Goal: Transaction & Acquisition: Purchase product/service

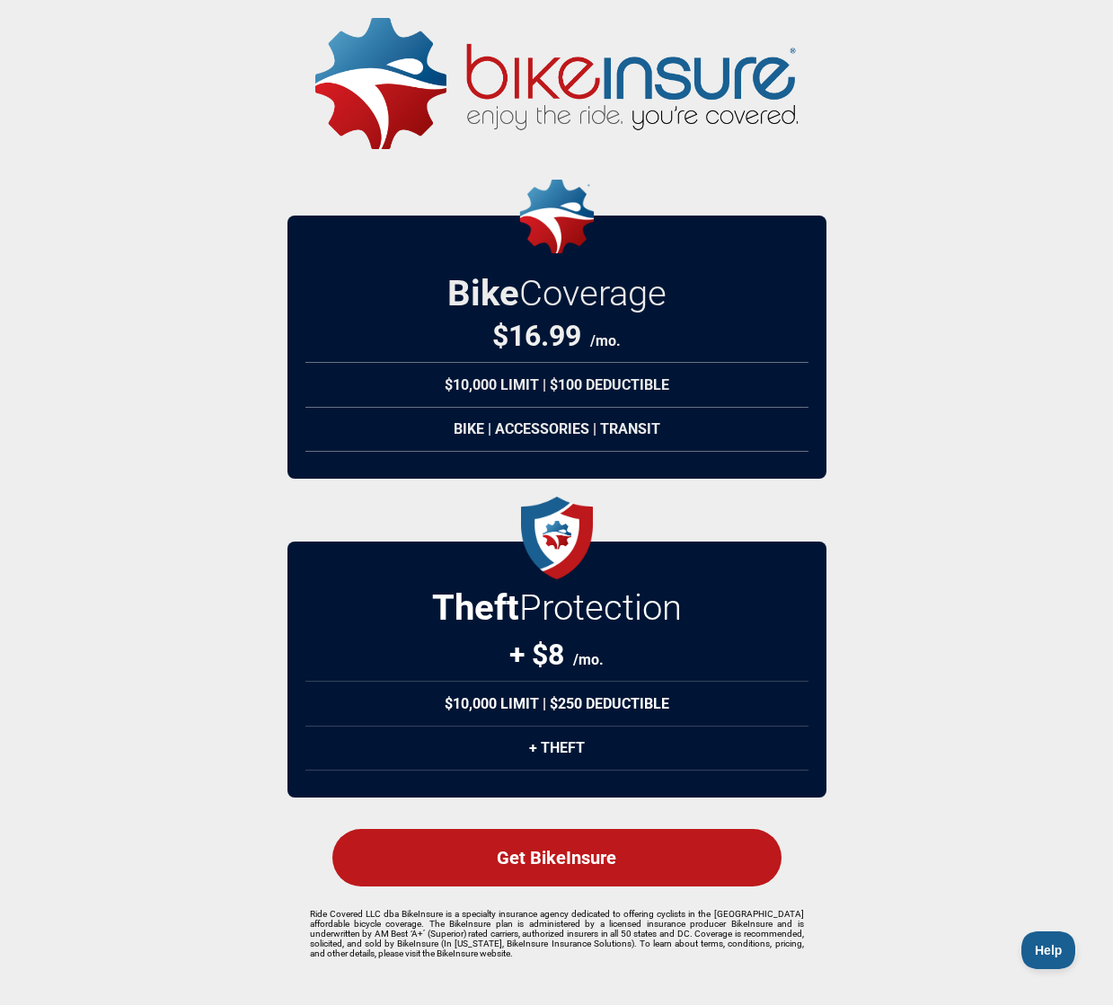
click at [544, 861] on div "Get BikeInsure" at bounding box center [556, 857] width 449 height 57
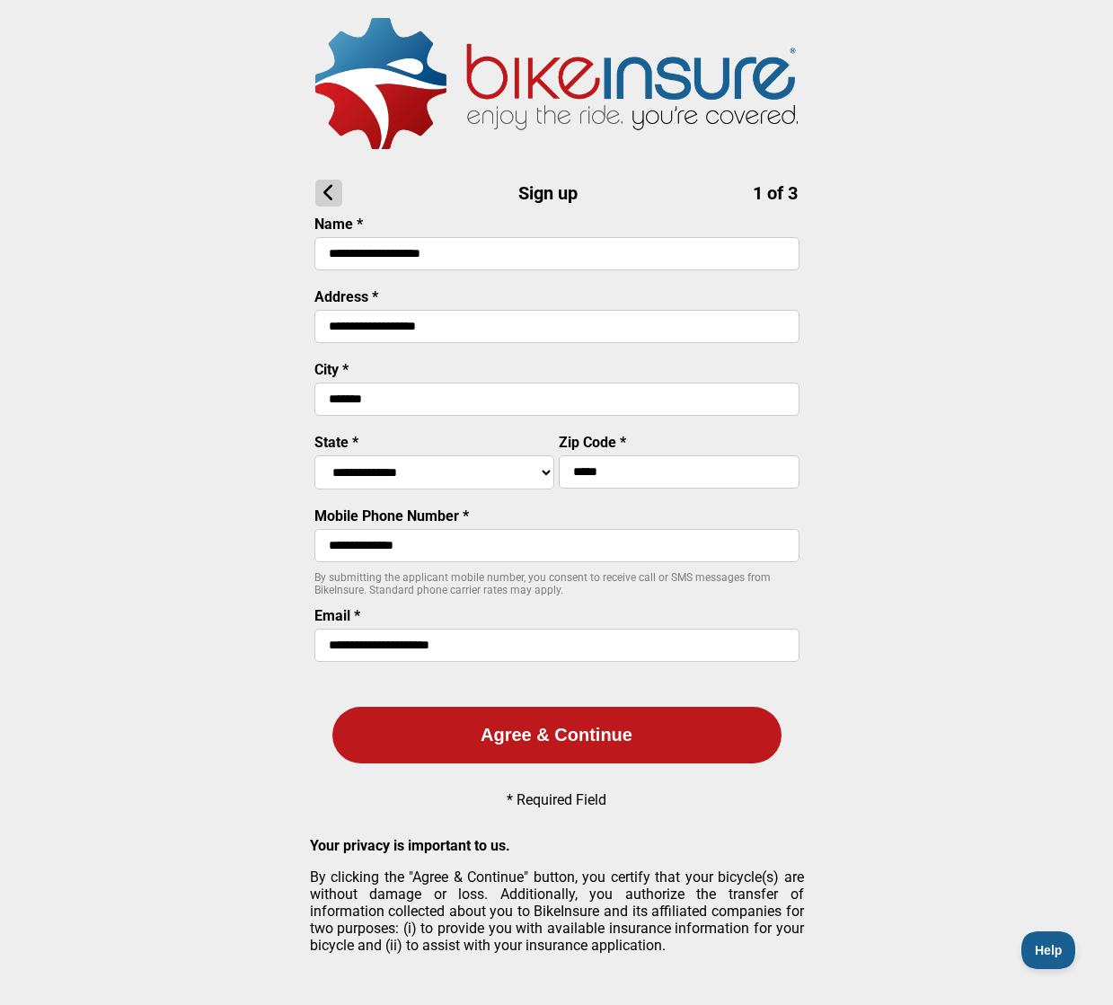
click at [555, 745] on button "Agree & Continue" at bounding box center [556, 735] width 449 height 57
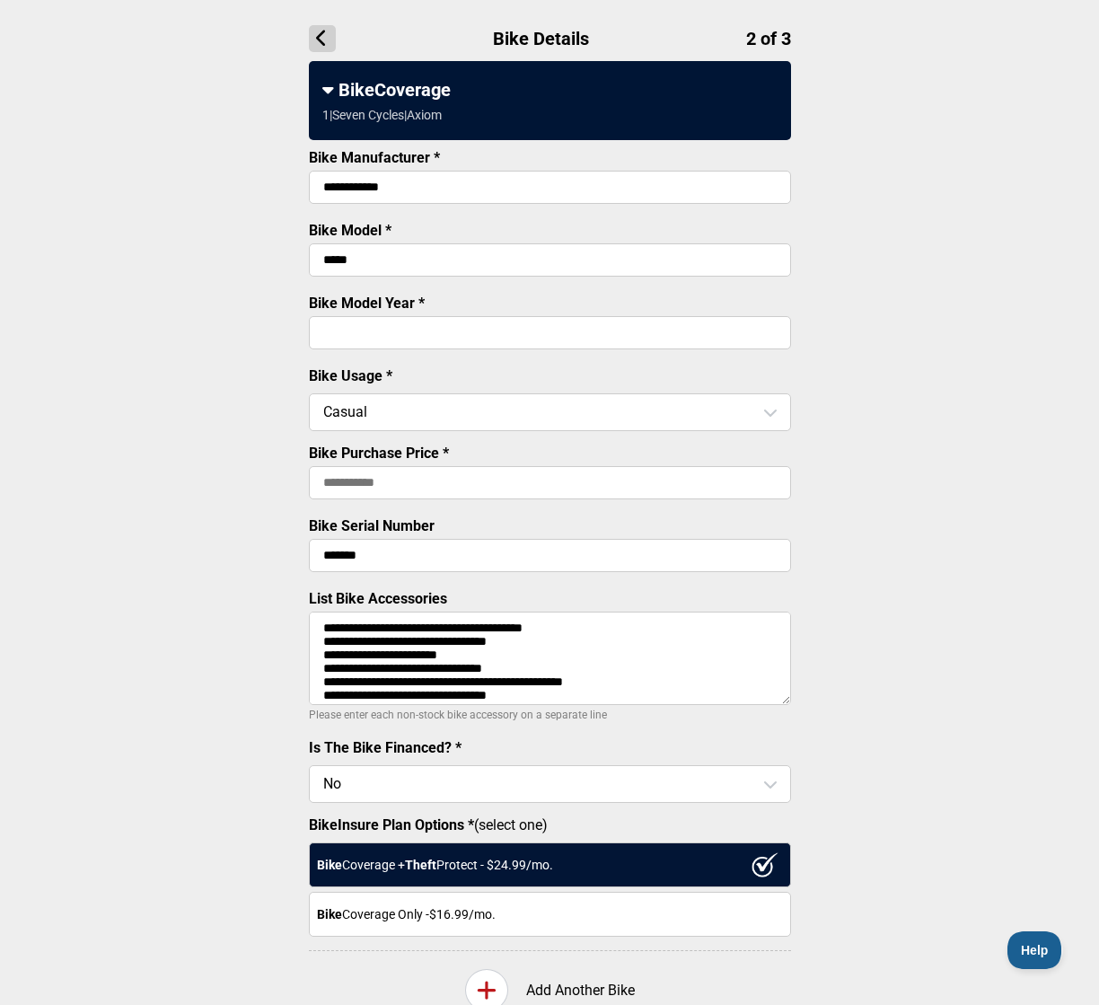
scroll to position [157, 0]
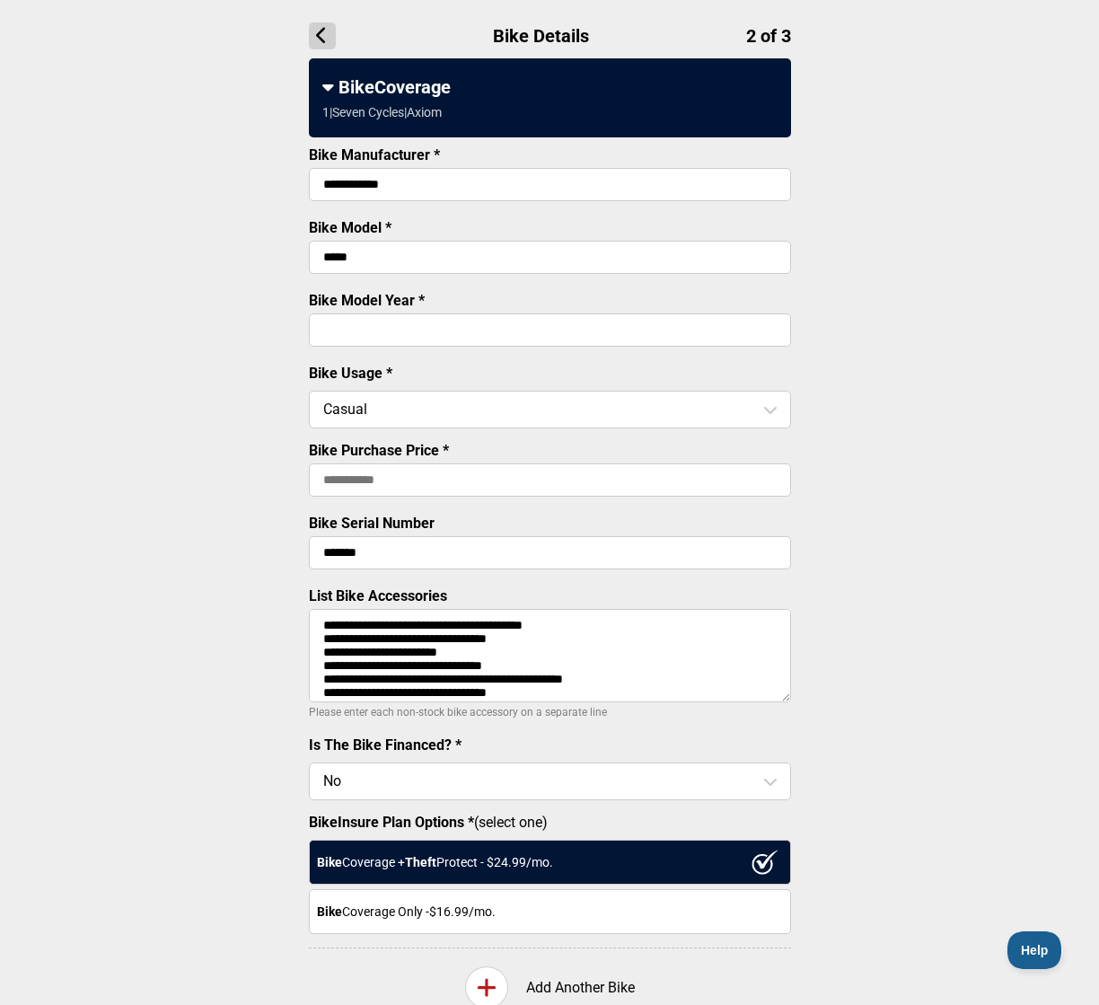
click at [503, 482] on input "Bike Purchase Price *" at bounding box center [550, 479] width 482 height 33
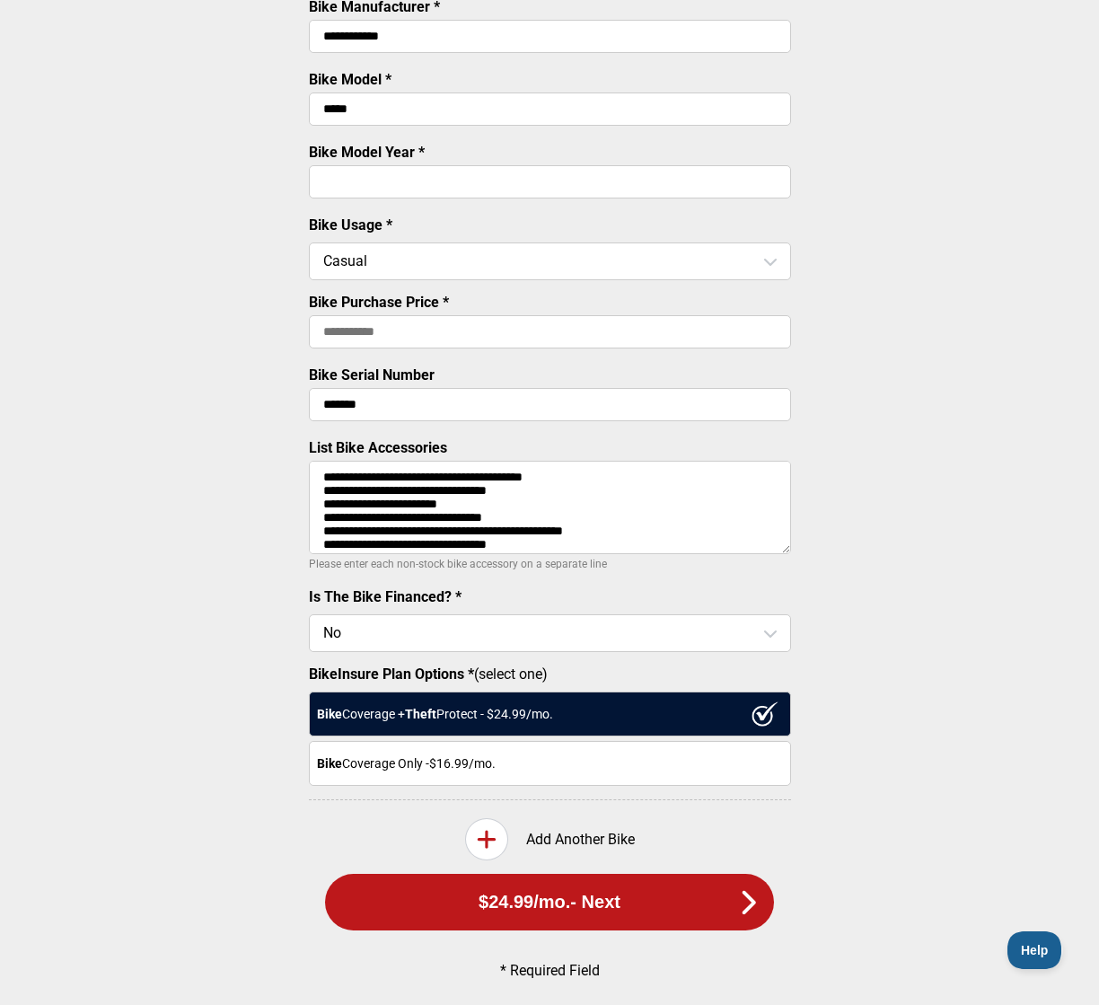
scroll to position [321, 0]
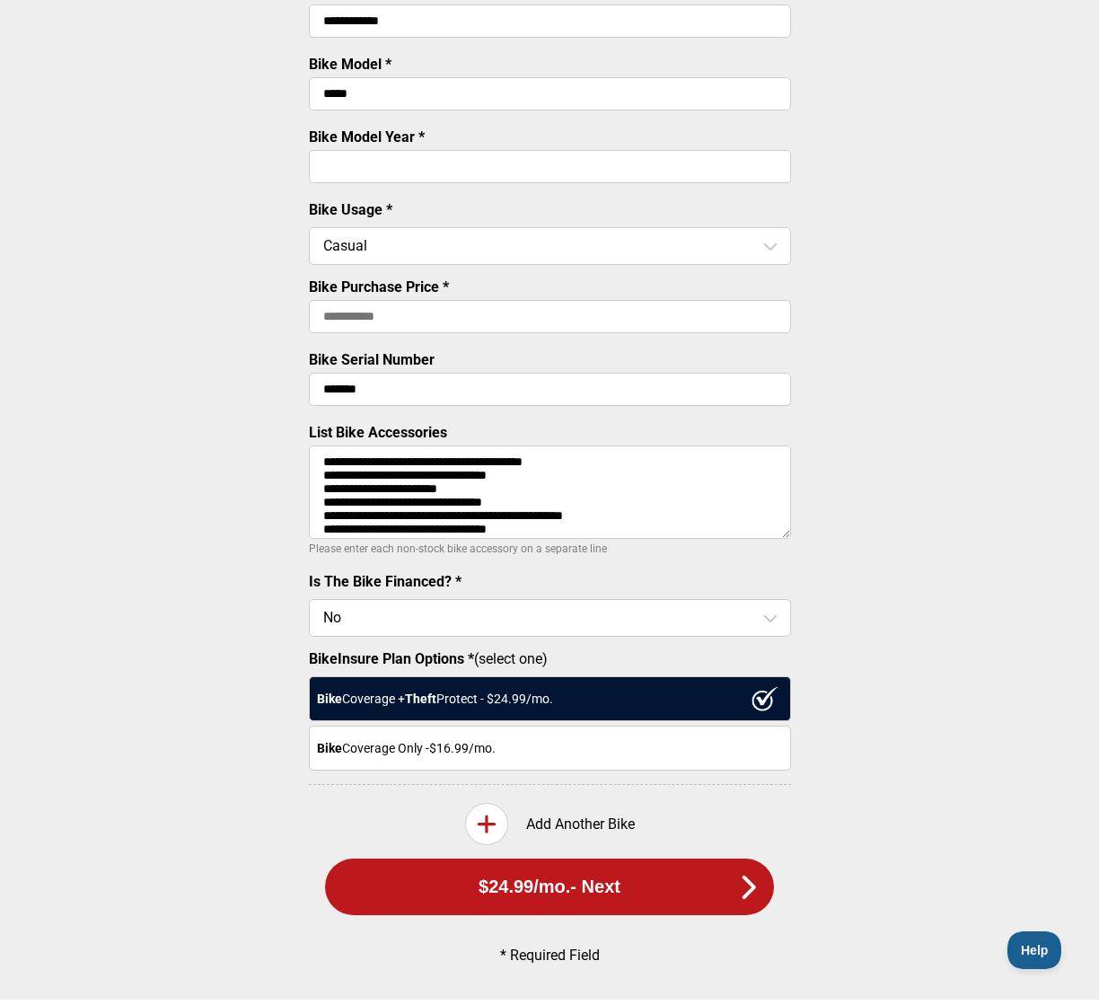
click at [487, 823] on icon at bounding box center [487, 824] width 20 height 22
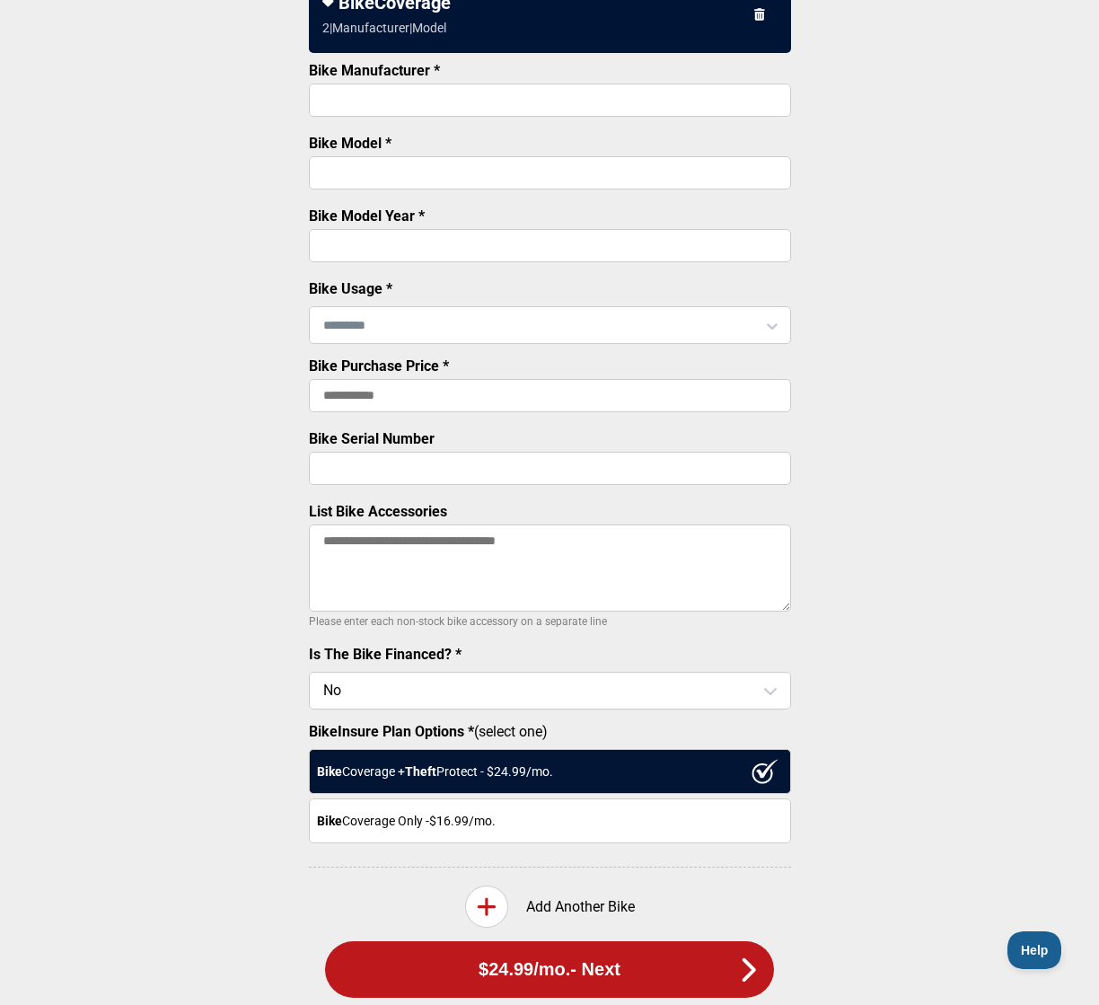
scroll to position [0, 0]
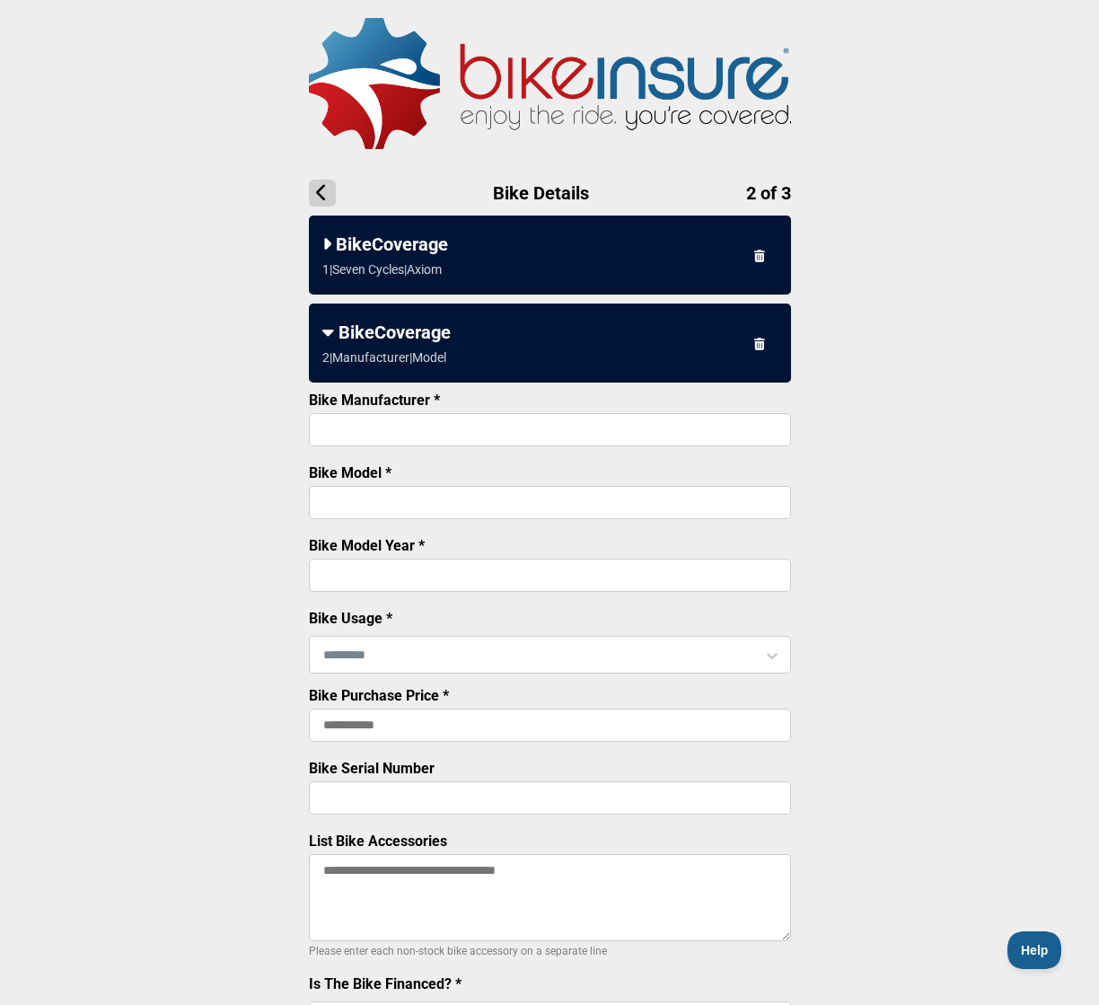
click at [454, 429] on input "Bike Manufacturer *" at bounding box center [550, 429] width 482 height 33
click at [322, 192] on icon at bounding box center [322, 193] width 27 height 27
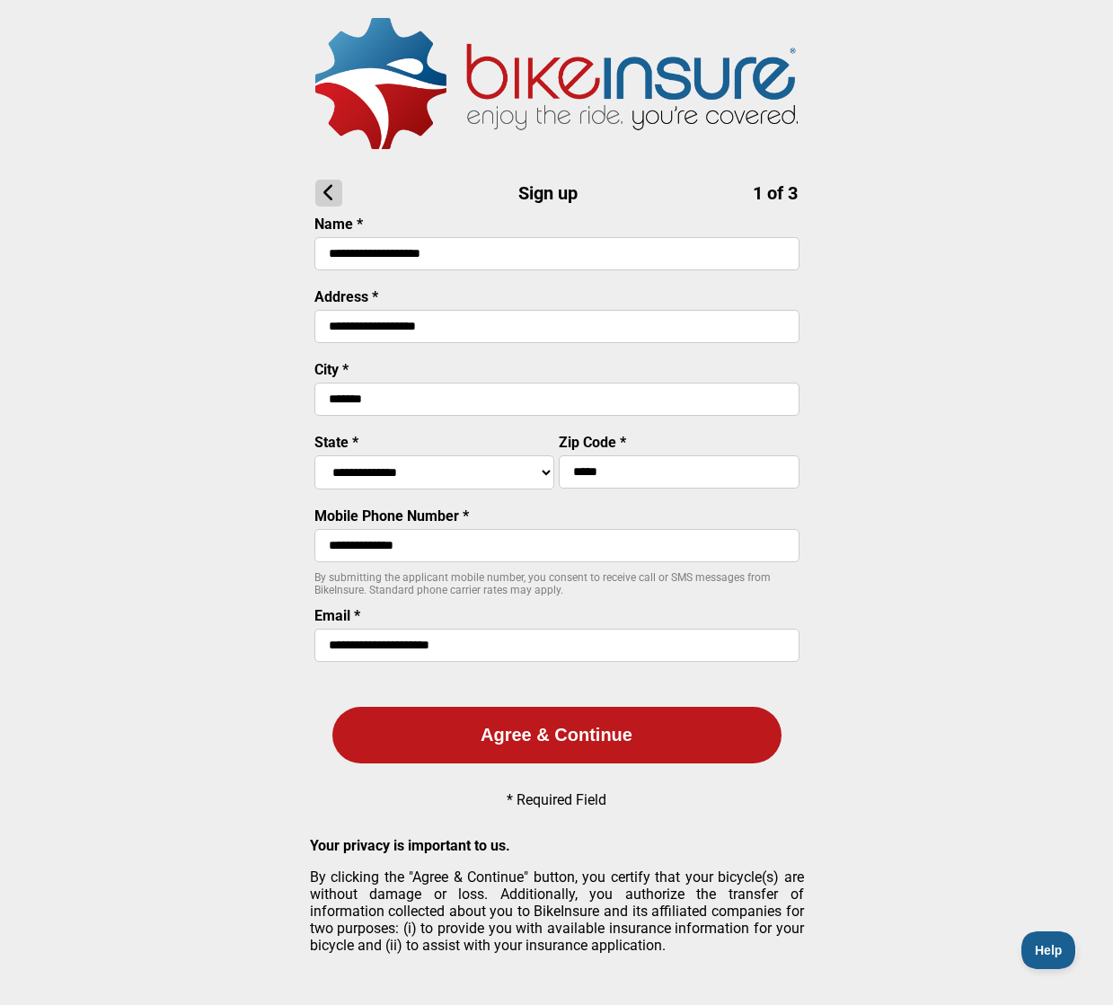
click at [505, 740] on button "Agree & Continue" at bounding box center [556, 735] width 449 height 57
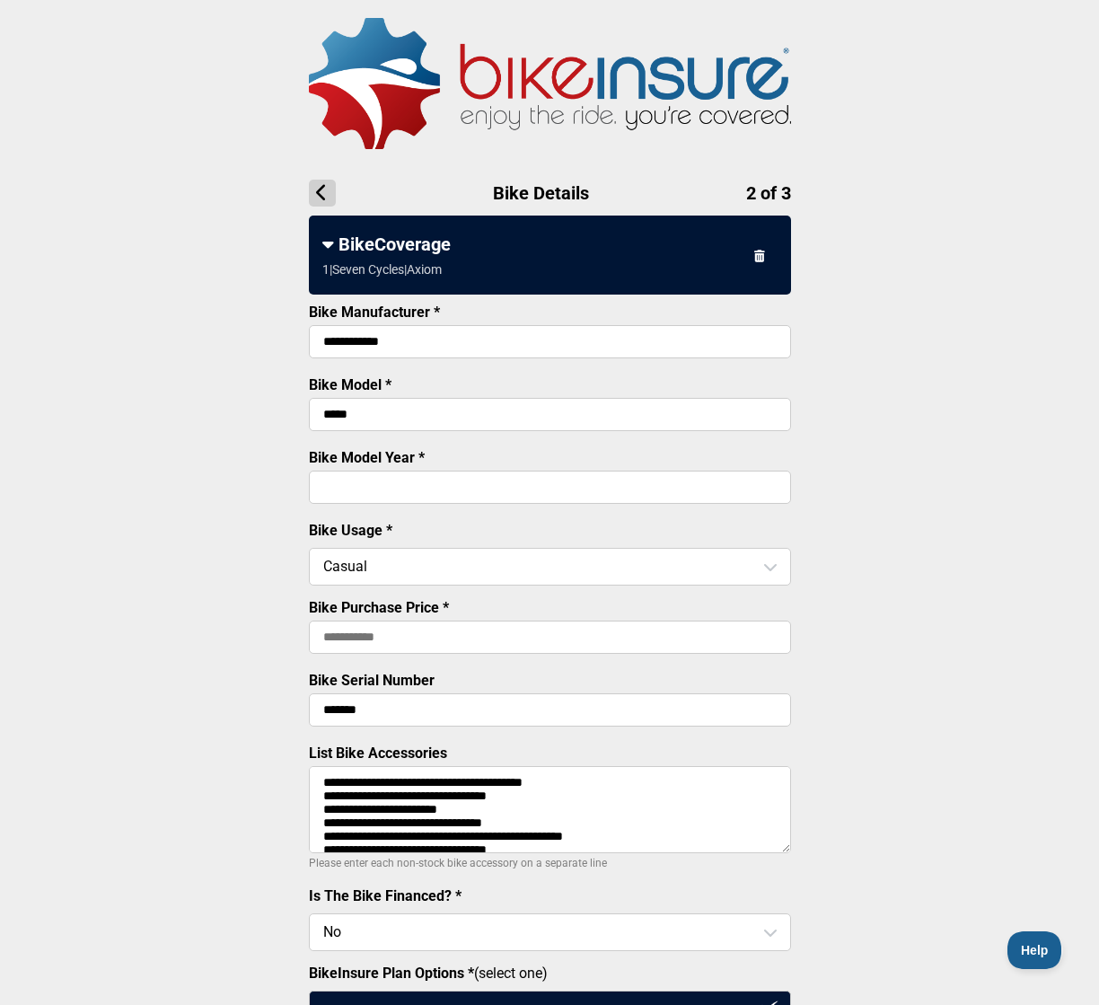
click at [471, 639] on input "Bike Purchase Price *" at bounding box center [550, 636] width 482 height 33
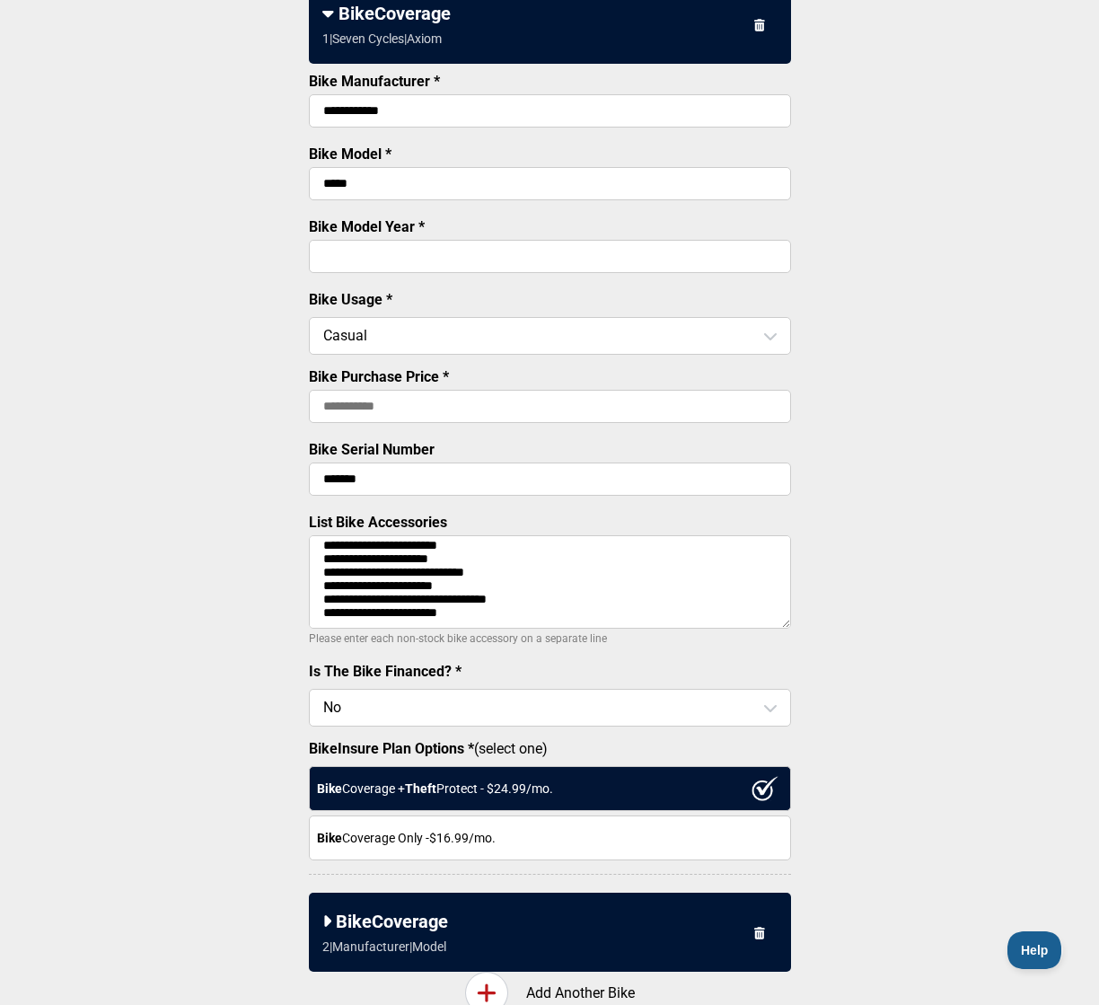
scroll to position [400, 0]
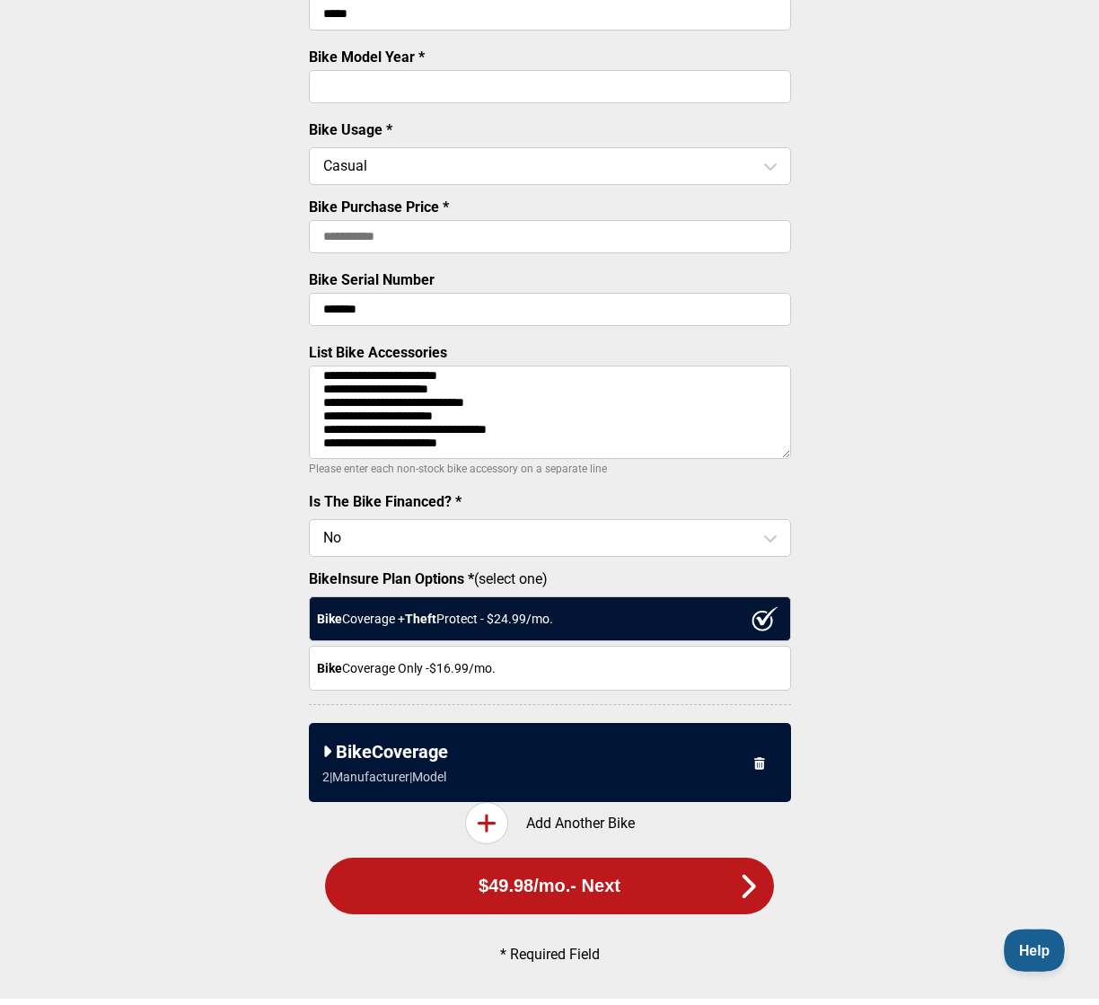
click at [1032, 942] on span "Help" at bounding box center [1031, 947] width 54 height 13
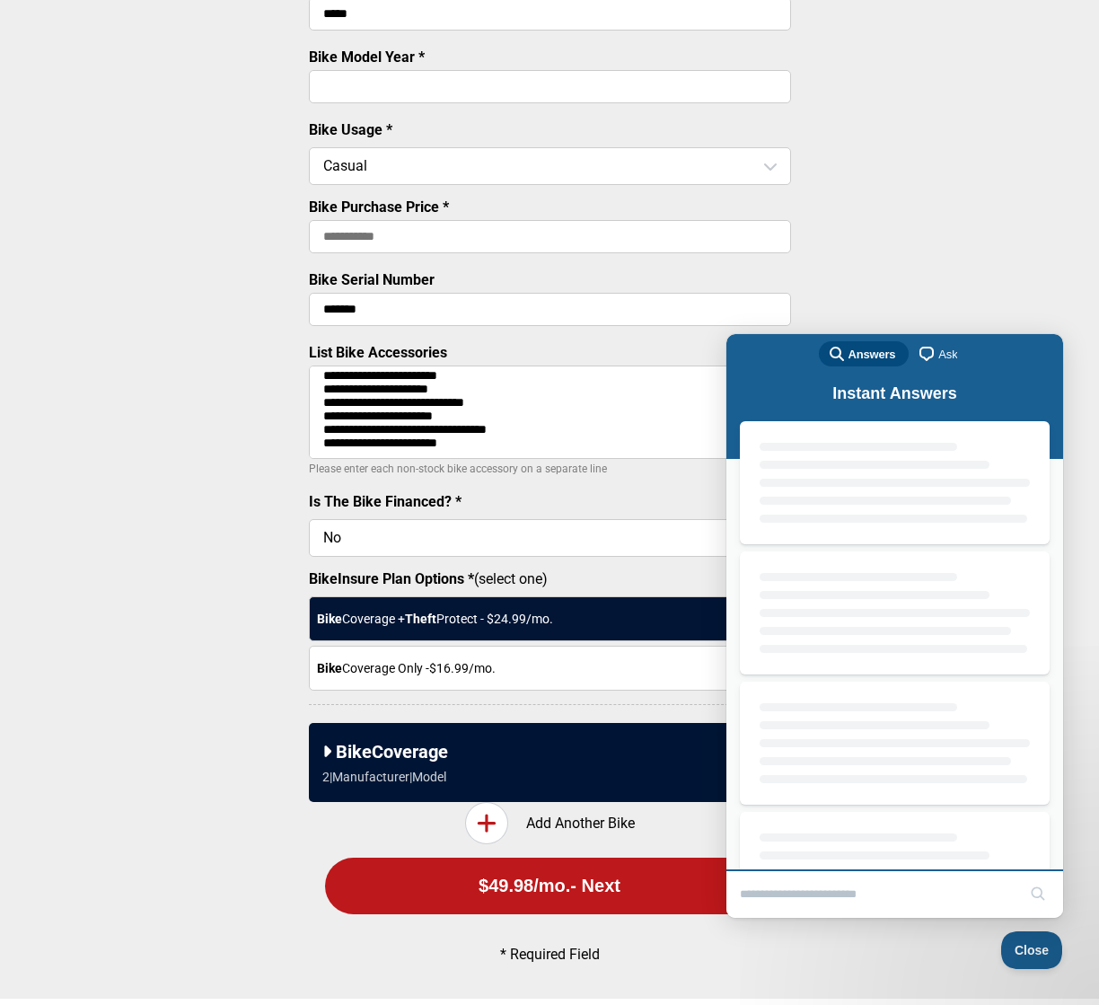
scroll to position [0, 0]
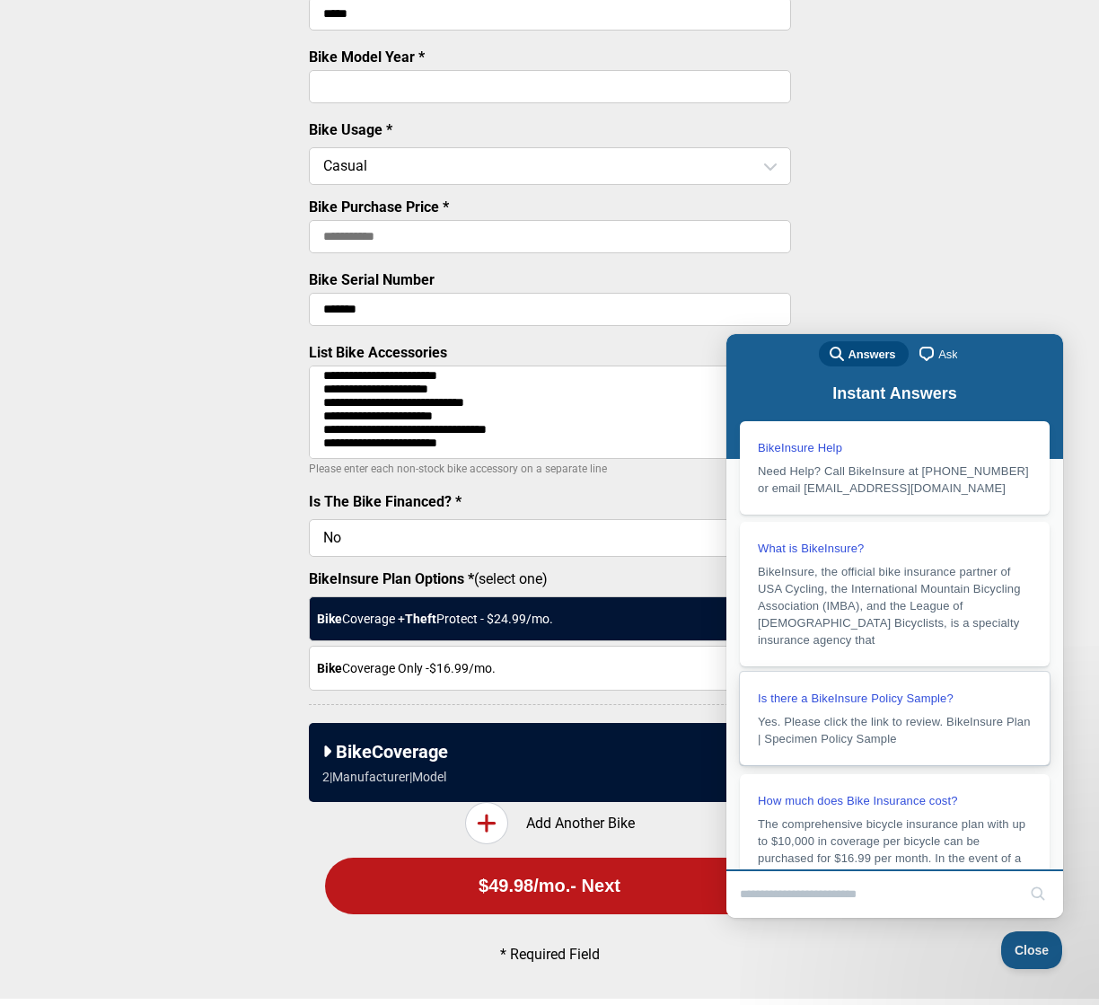
click at [914, 696] on span "Is there a BikeInsure Policy Sample?" at bounding box center [856, 697] width 196 height 13
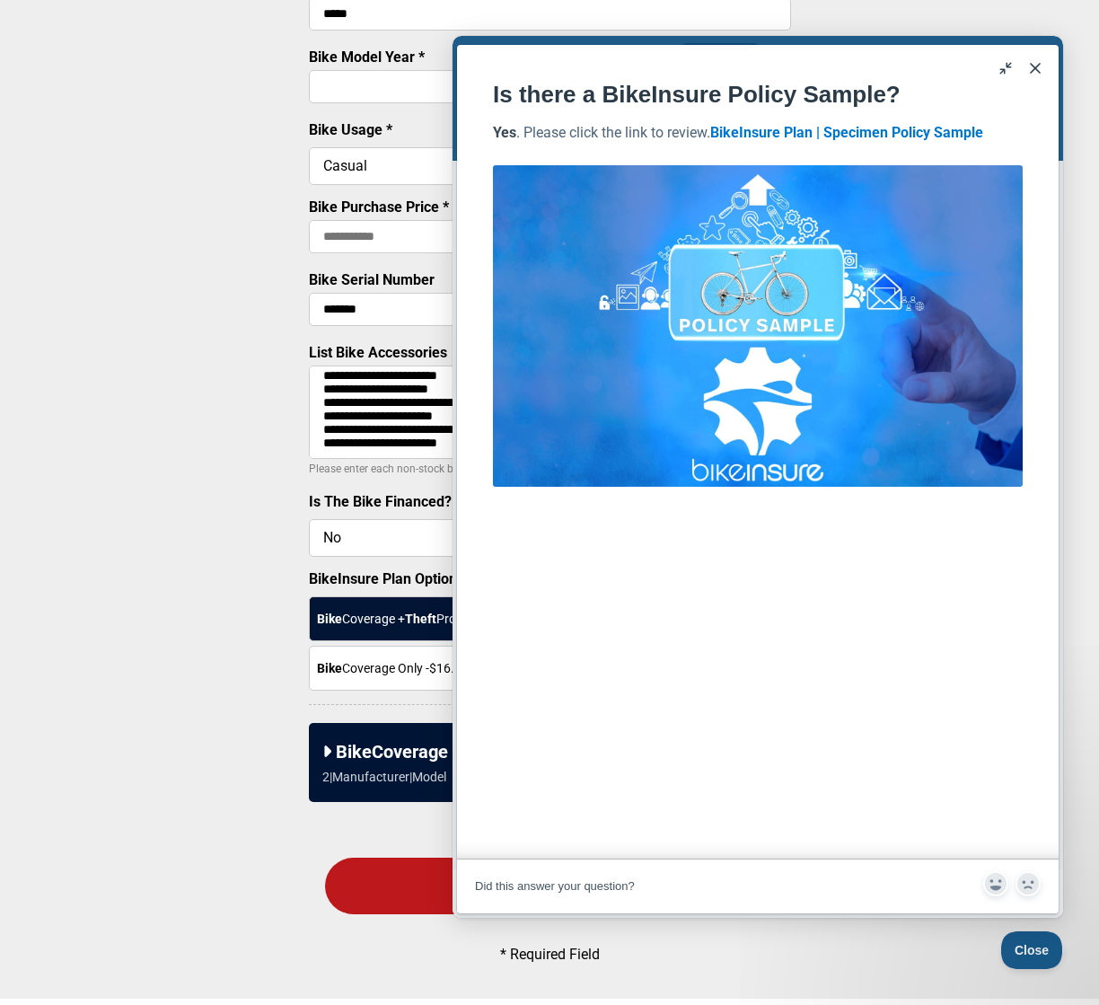
scroll to position [271, 0]
click at [749, 315] on img "Image preview. Open larger image in dialog window." at bounding box center [758, 325] width 530 height 321
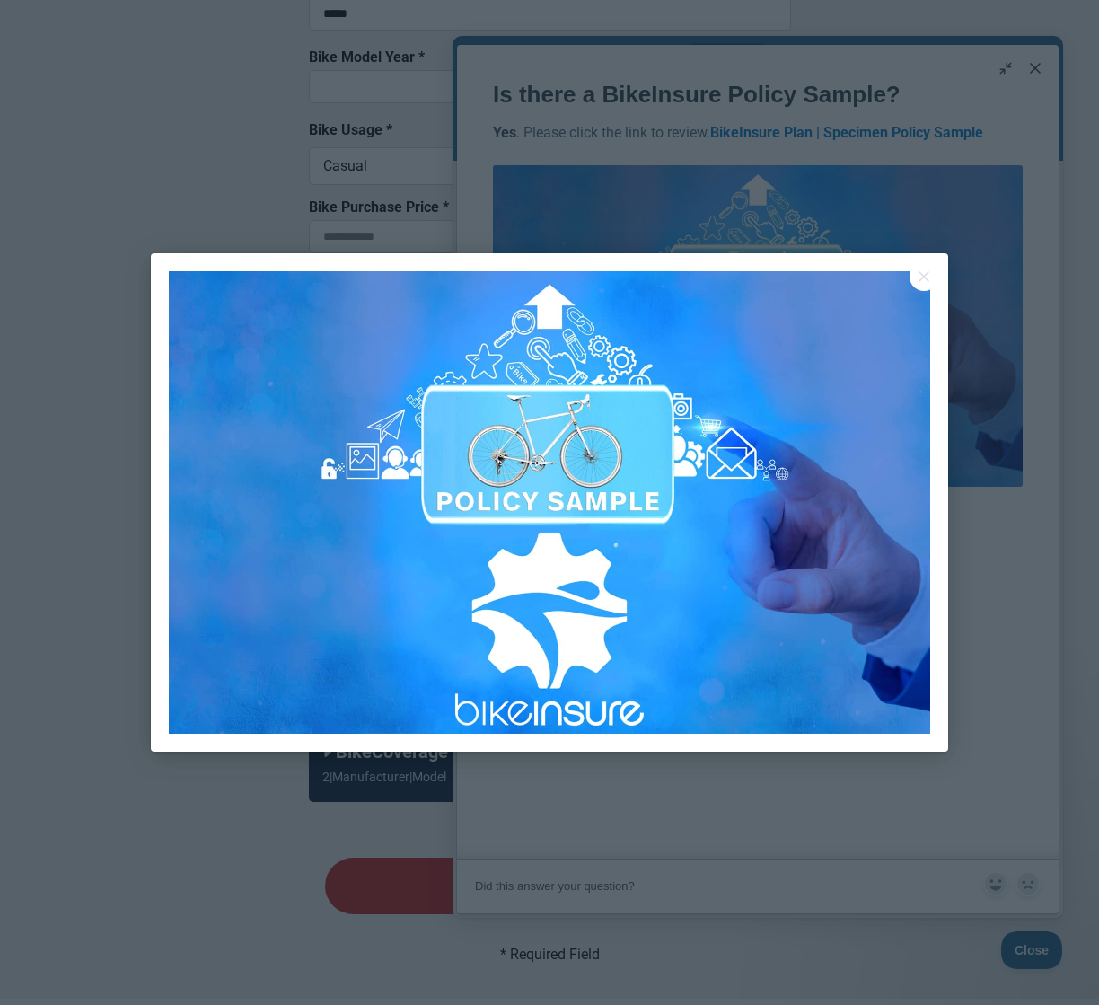
scroll to position [0, 0]
click at [576, 488] on img at bounding box center [549, 502] width 761 height 462
click at [923, 277] on button "Close" at bounding box center [924, 276] width 29 height 29
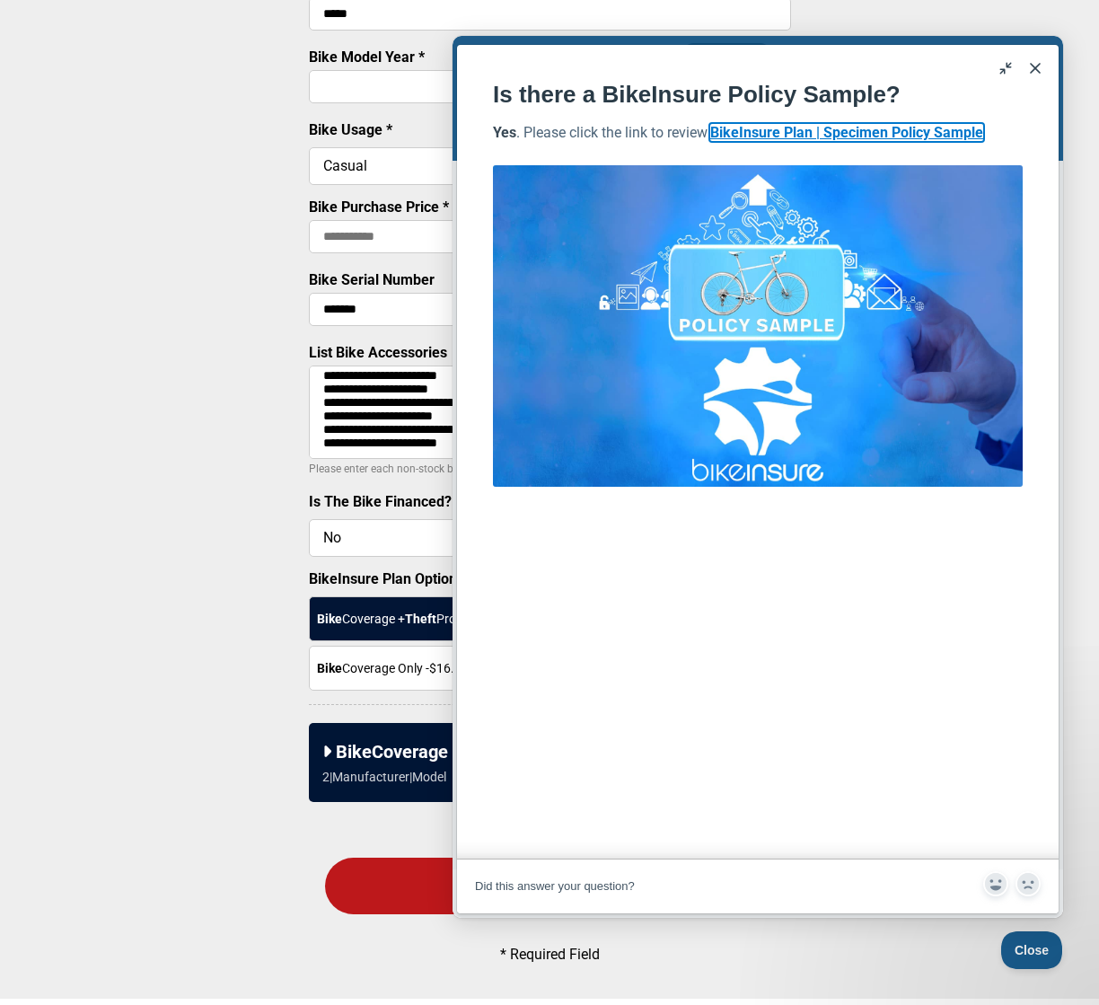
click at [902, 132] on b "BikeInsure Plan | Specimen Policy Sample" at bounding box center [846, 132] width 273 height 17
